Goal: Find contact information: Find contact information

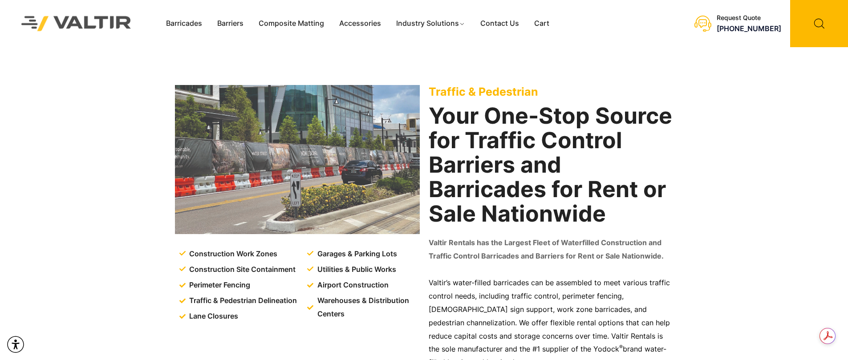
scroll to position [2, 0]
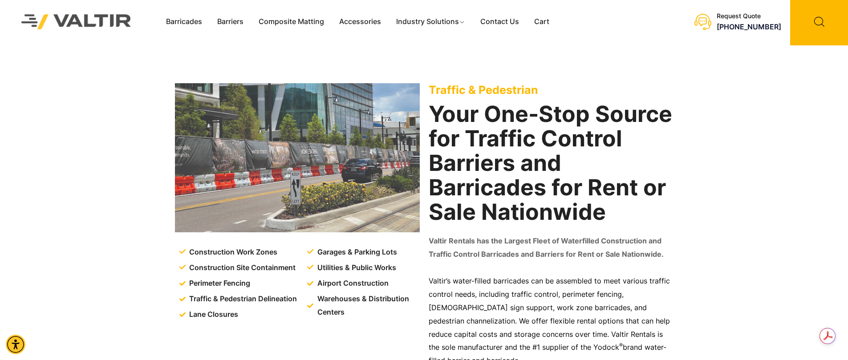
click at [745, 17] on div "Request Quote" at bounding box center [749, 16] width 65 height 8
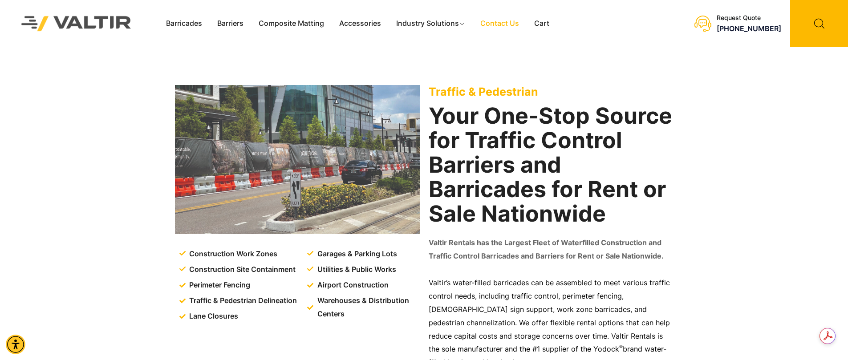
click at [504, 24] on link "Contact Us" at bounding box center [500, 23] width 54 height 13
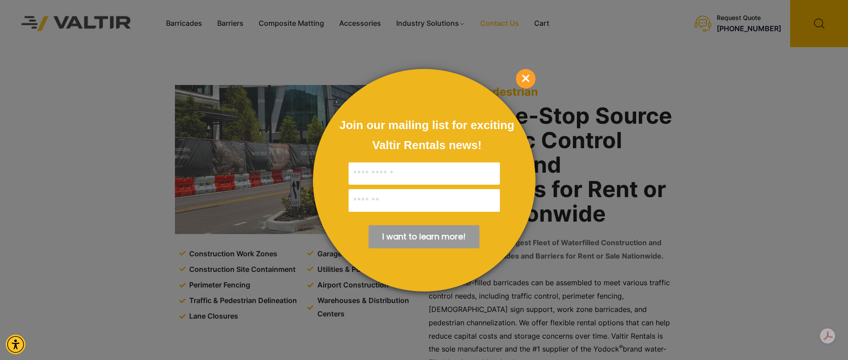
scroll to position [16, 0]
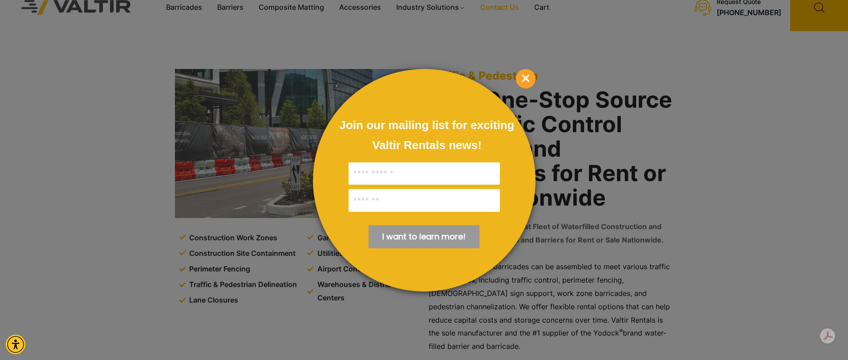
click at [520, 79] on span "×" at bounding box center [526, 79] width 20 height 20
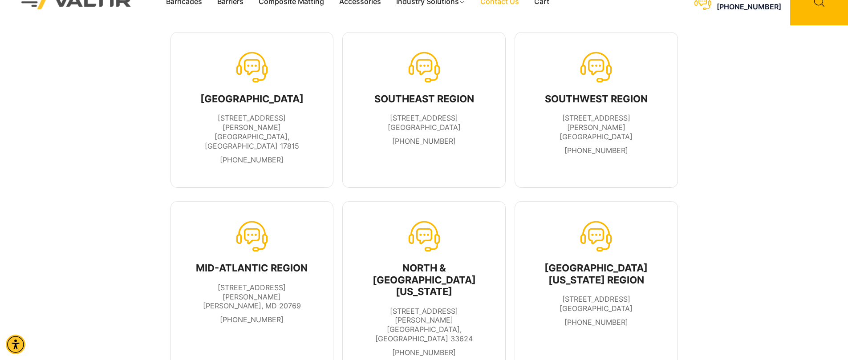
scroll to position [22, 0]
click at [602, 121] on span "2001 Brennan Avenue Fort Worth, TX 76106" at bounding box center [596, 127] width 73 height 28
